Goal: Task Accomplishment & Management: Use online tool/utility

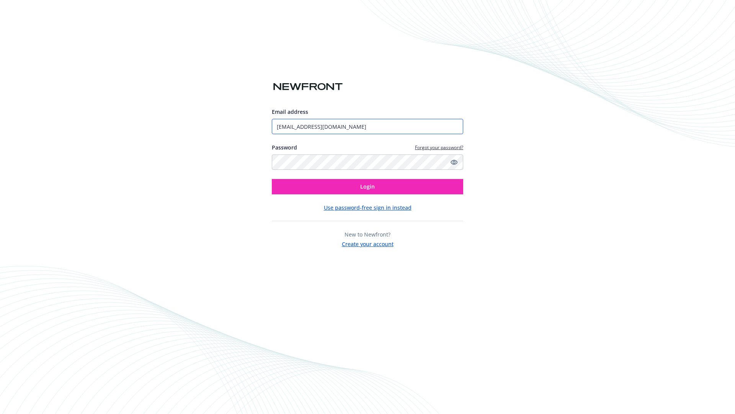
type input "[EMAIL_ADDRESS][DOMAIN_NAME]"
click at [368, 187] on span "Login" at bounding box center [367, 186] width 15 height 7
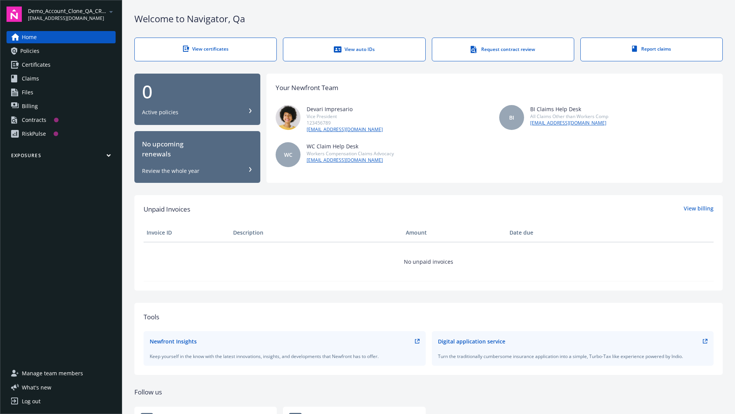
click at [72, 14] on span "Demo_Account_Clone_QA_CR_Tests_Prospect" at bounding box center [67, 11] width 79 height 8
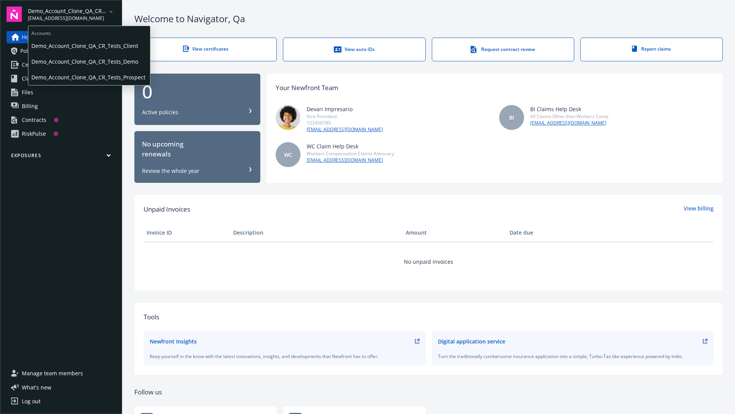
click at [88, 46] on span "Demo_Account_Clone_QA_CR_Tests_Client" at bounding box center [89, 46] width 116 height 16
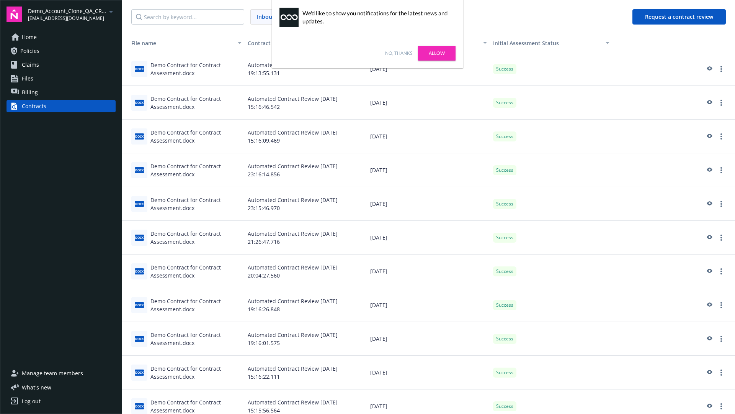
click at [399, 53] on link "No, thanks" at bounding box center [398, 53] width 27 height 7
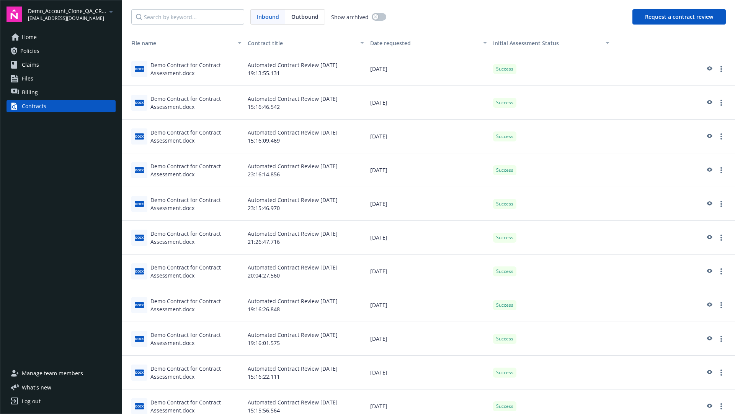
click at [680, 17] on button "Request a contract review" at bounding box center [679, 16] width 93 height 15
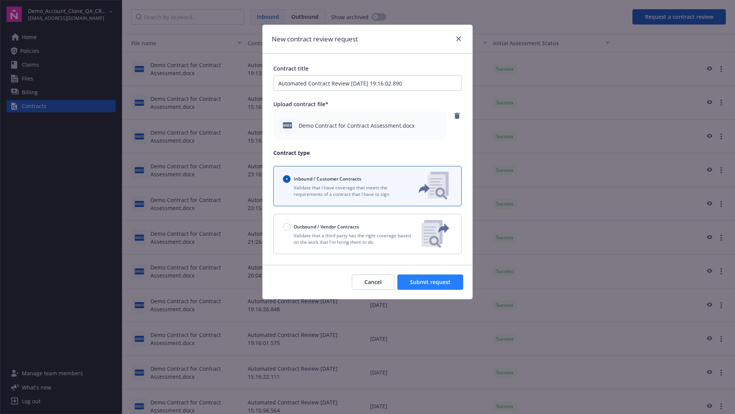
type input "Automated Contract Review 08-20-2025 19:16:02.890"
click at [431, 282] on span "Submit request" at bounding box center [430, 281] width 41 height 7
